Goal: Task Accomplishment & Management: Manage account settings

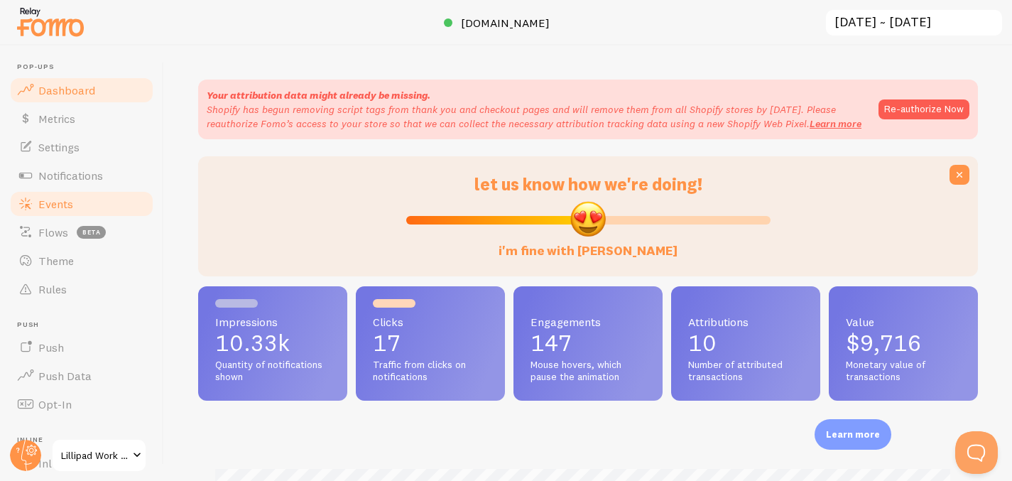
click at [79, 200] on link "Events" at bounding box center [82, 204] width 146 height 28
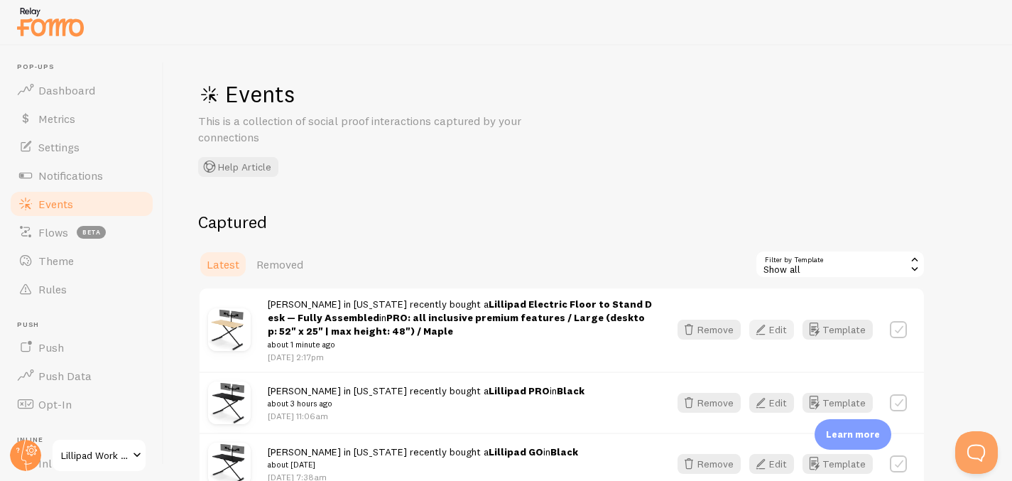
scroll to position [82, 0]
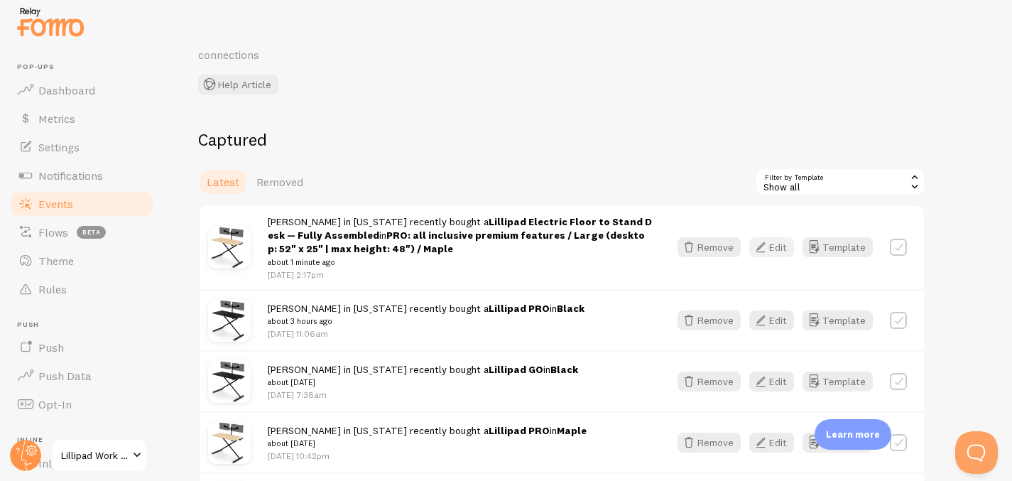
click at [781, 256] on button "Edit" at bounding box center [771, 247] width 45 height 20
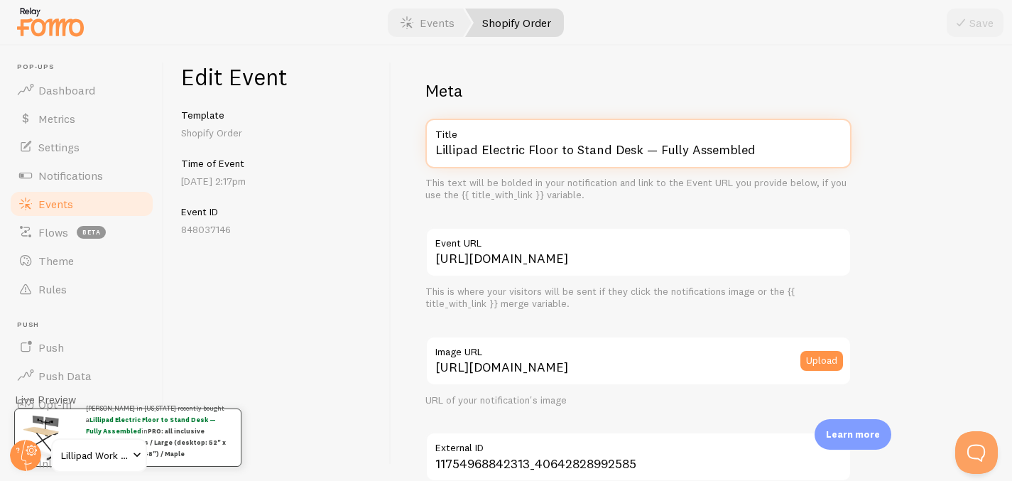
drag, startPoint x: 481, startPoint y: 146, endPoint x: 684, endPoint y: 183, distance: 206.5
click at [684, 183] on div "Lillipad Electric Floor to Stand Desk — Fully Assembled Title This text will be…" at bounding box center [639, 160] width 426 height 83
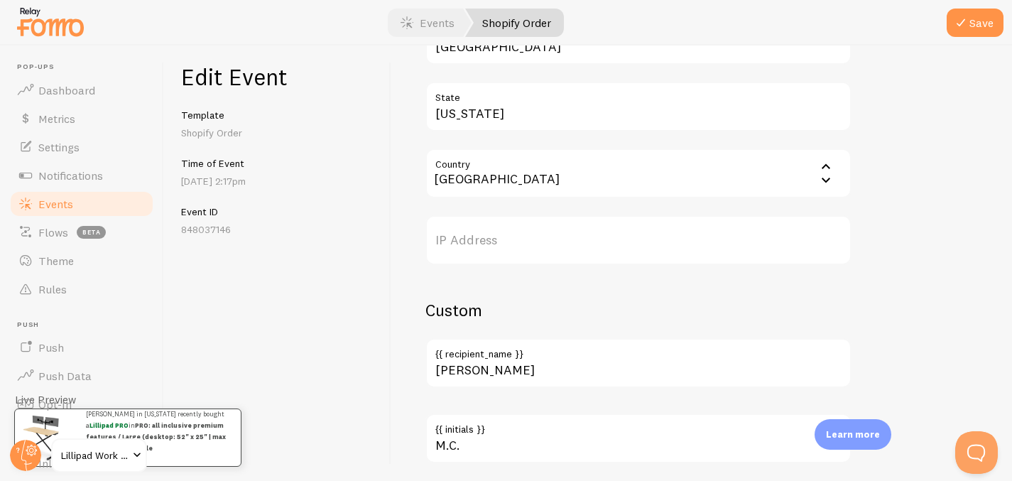
scroll to position [899, 0]
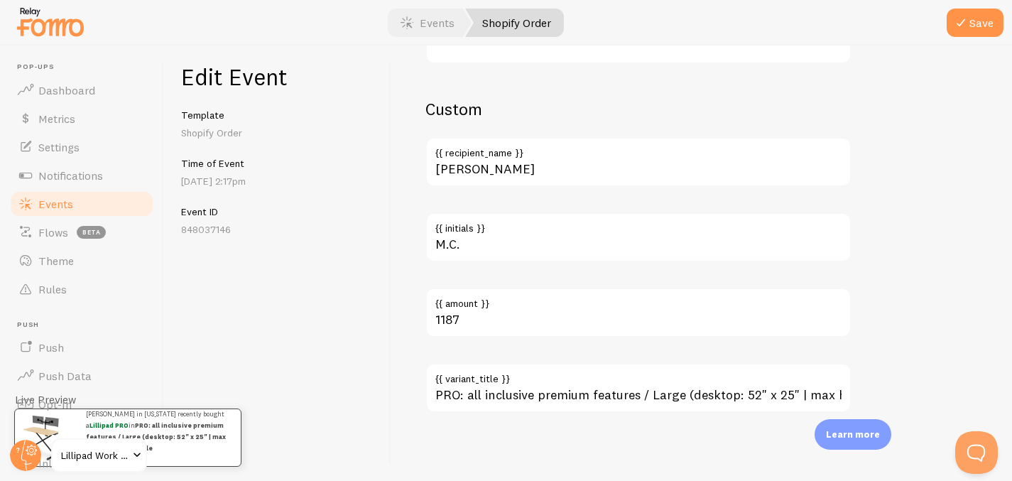
type input "Lillipad PRO"
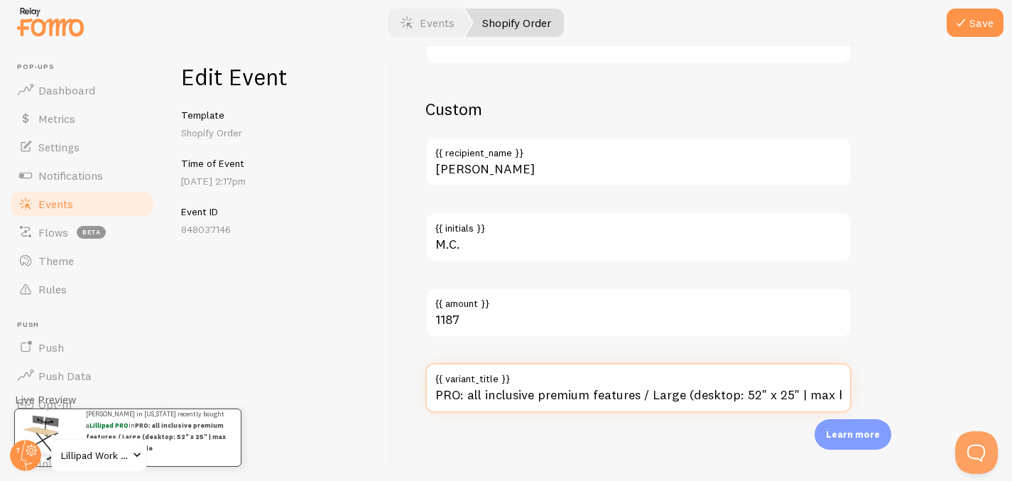
click at [603, 391] on input "PRO: all inclusive premium features / Large (desktop: 52" x 25" | max height: 4…" at bounding box center [639, 388] width 426 height 50
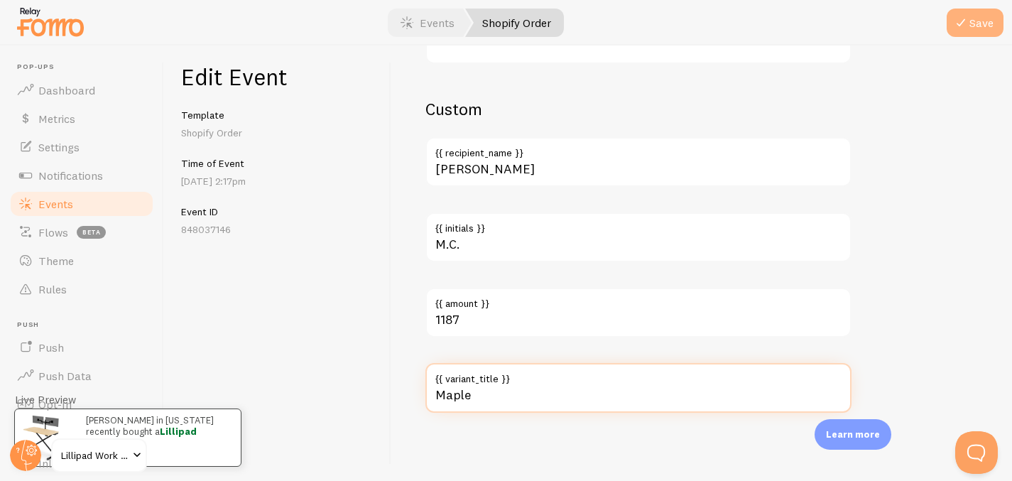
type input "Maple"
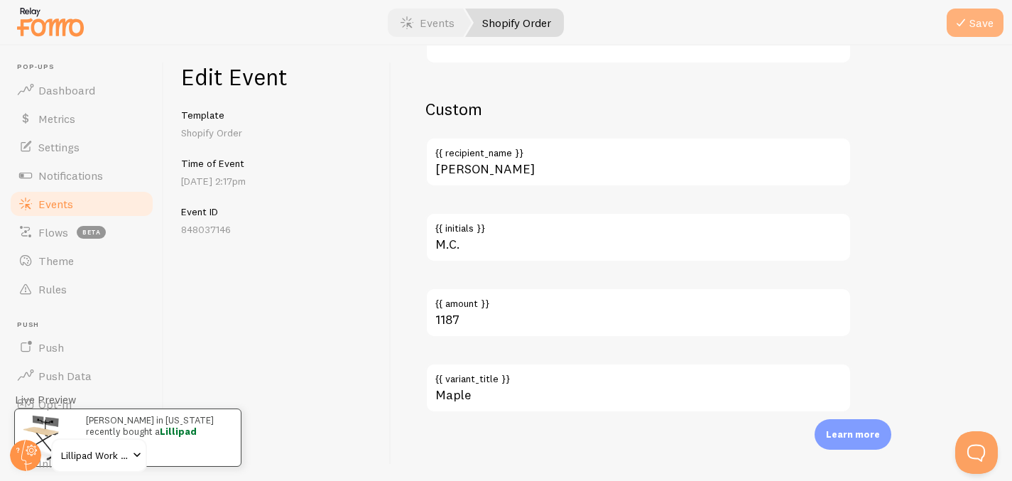
click at [974, 21] on button "Save" at bounding box center [975, 23] width 57 height 28
